Goal: Task Accomplishment & Management: Complete application form

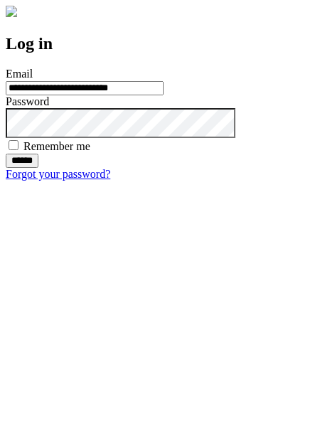
type input "**********"
click at [38, 168] on input "******" at bounding box center [22, 161] width 33 height 14
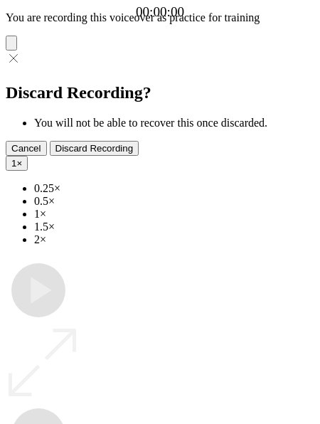
type input "**********"
